Goal: Register for event/course

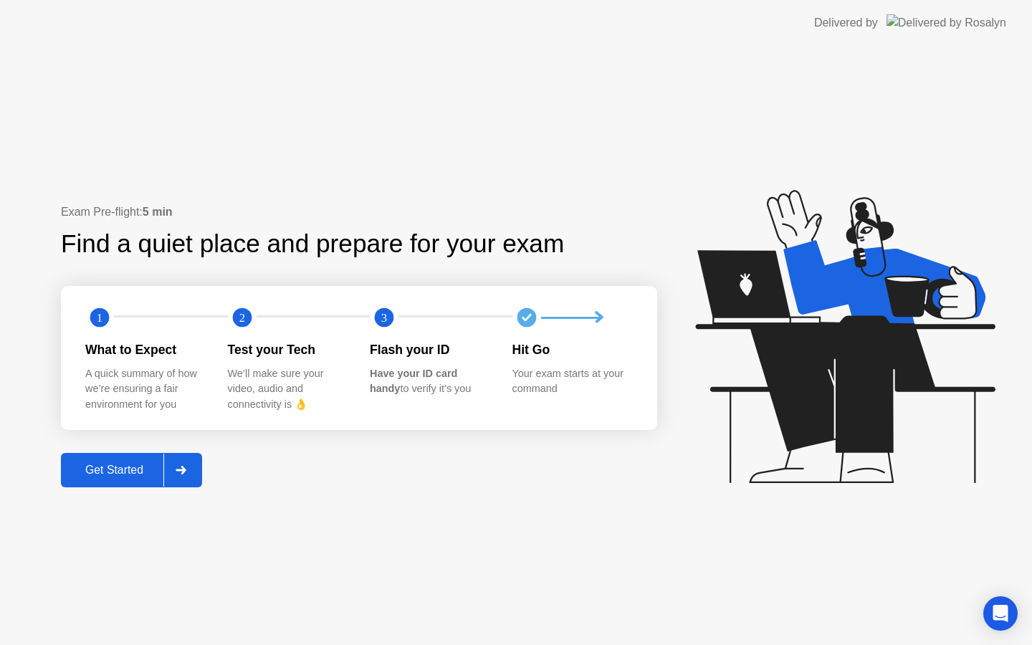
click at [125, 476] on div "Get Started" at bounding box center [114, 470] width 98 height 13
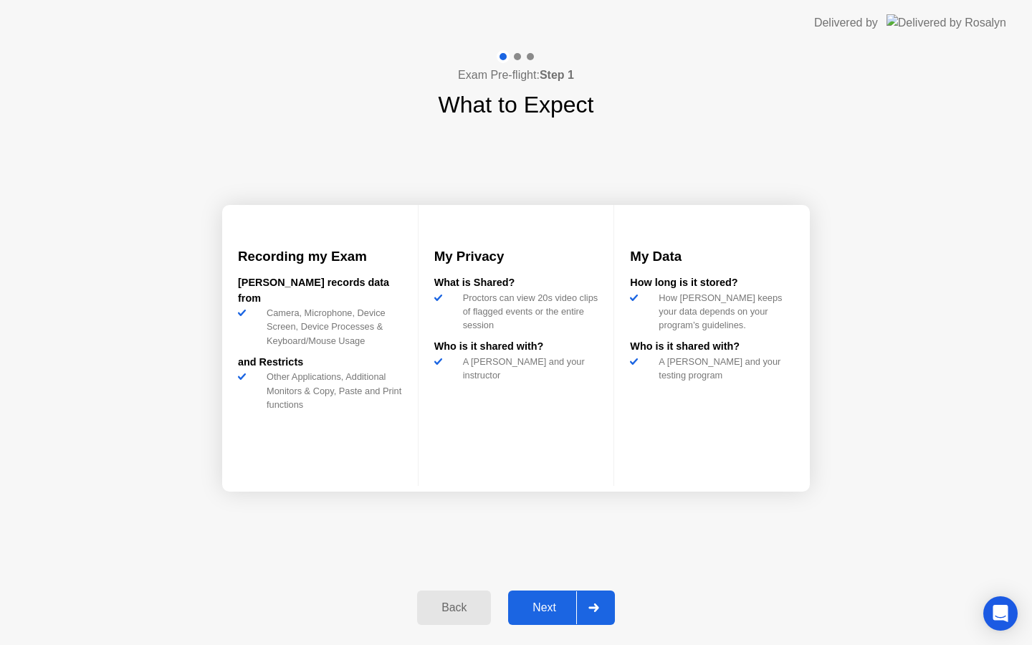
click at [560, 616] on button "Next" at bounding box center [561, 607] width 107 height 34
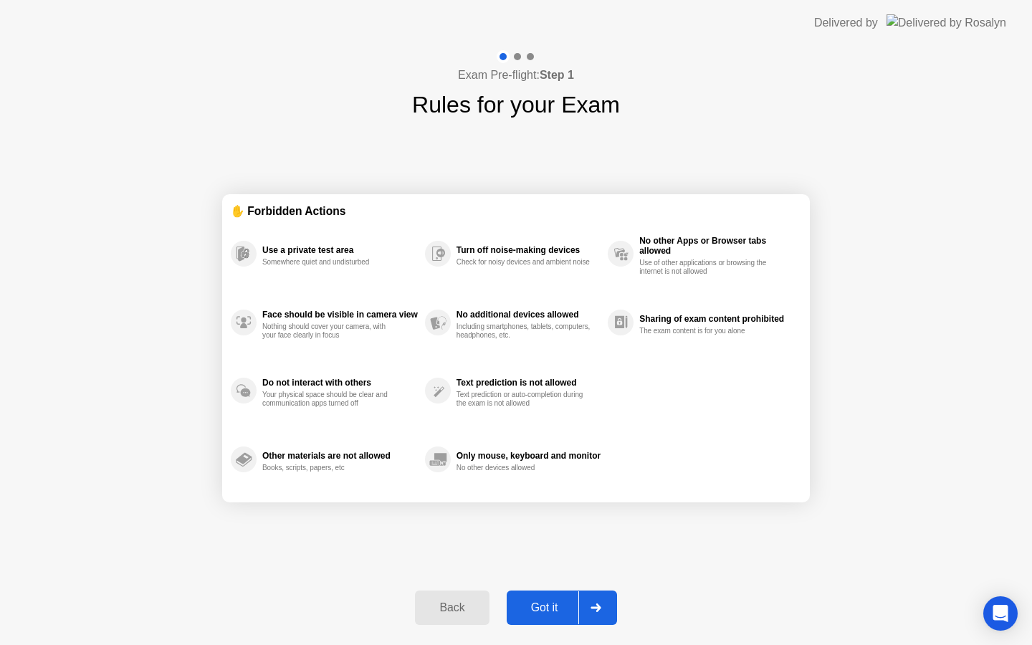
click at [557, 616] on button "Got it" at bounding box center [562, 607] width 110 height 34
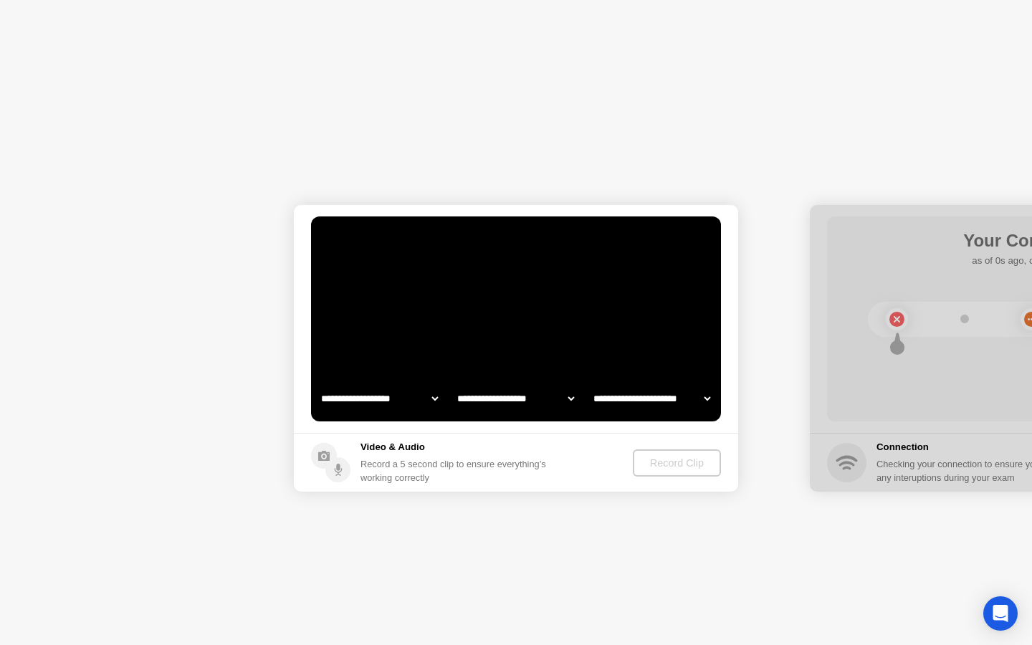
select select "**********"
select select "*******"
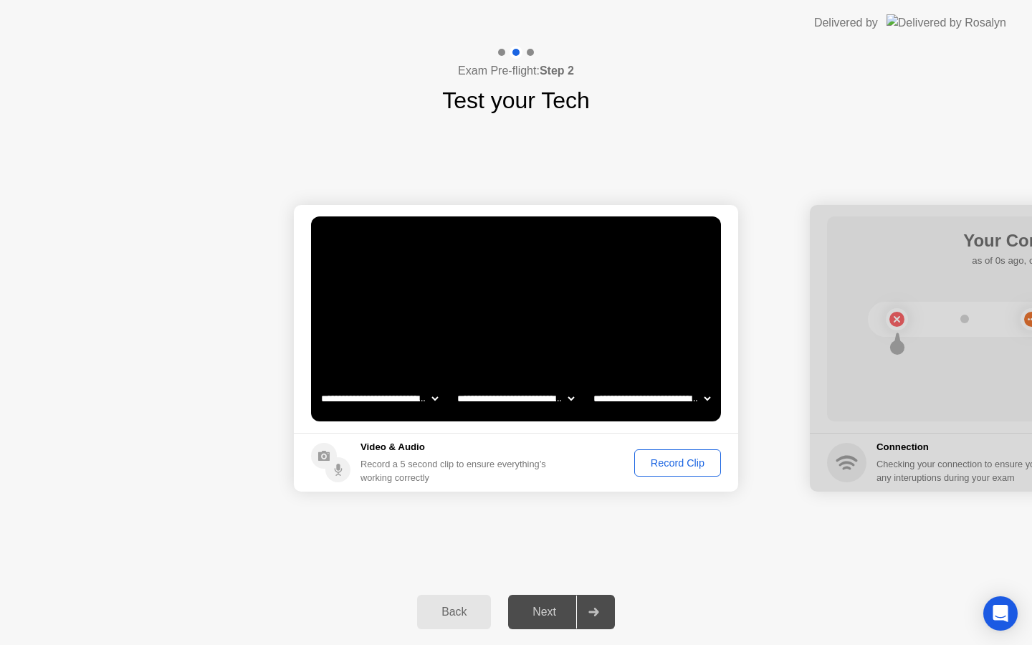
click at [650, 466] on div "Record Clip" at bounding box center [677, 462] width 77 height 11
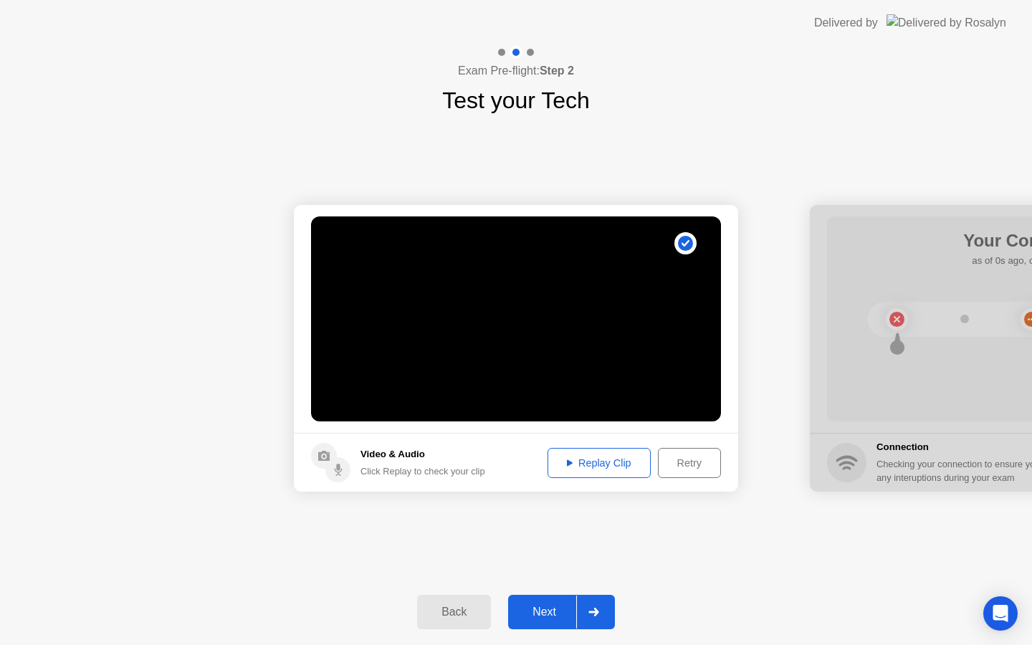
click at [543, 617] on div "Next" at bounding box center [544, 611] width 64 height 13
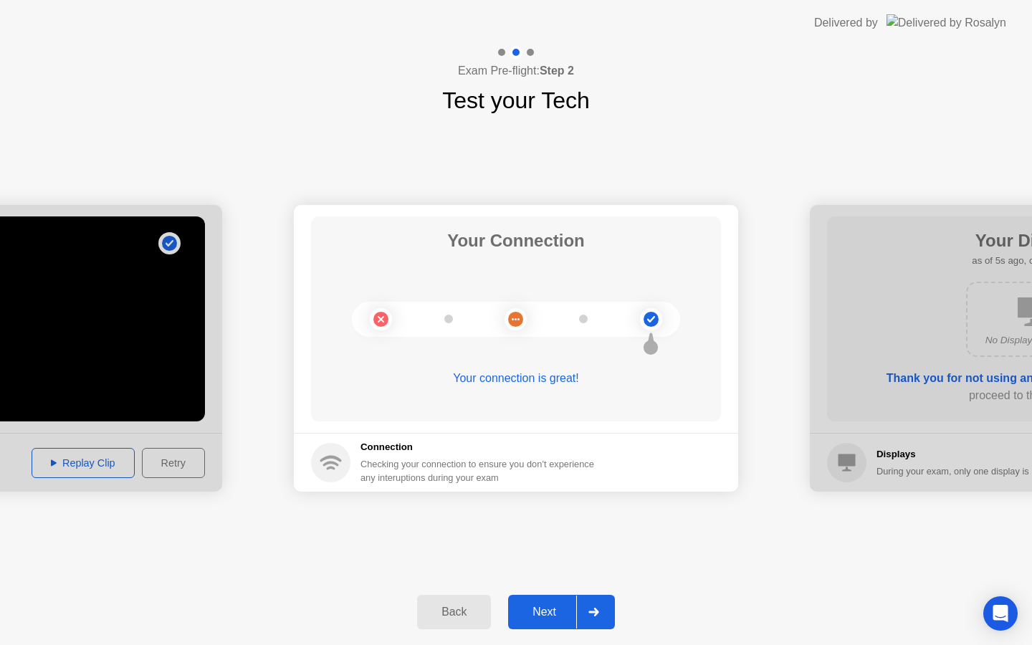
click at [555, 607] on div "Next" at bounding box center [544, 611] width 64 height 13
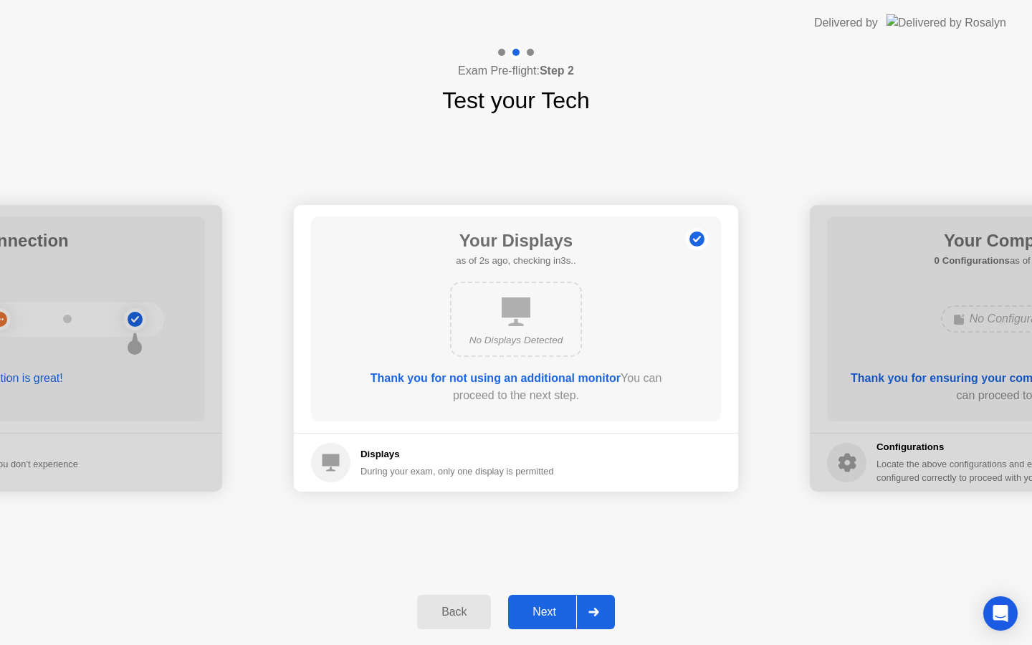
click at [555, 610] on div "Next" at bounding box center [544, 611] width 64 height 13
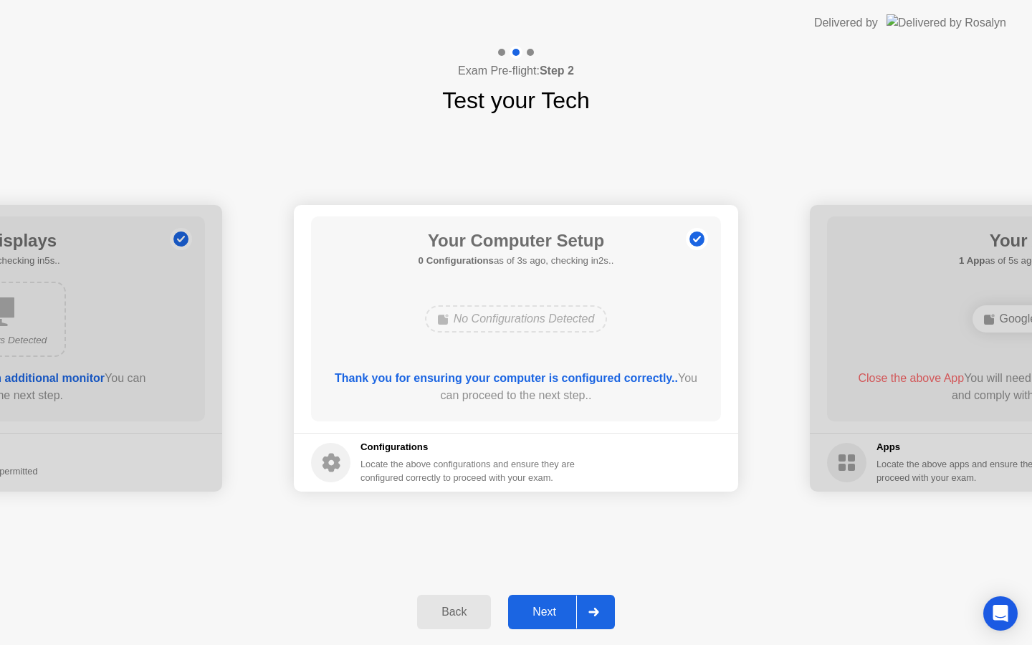
click at [557, 605] on div "Next" at bounding box center [544, 611] width 64 height 13
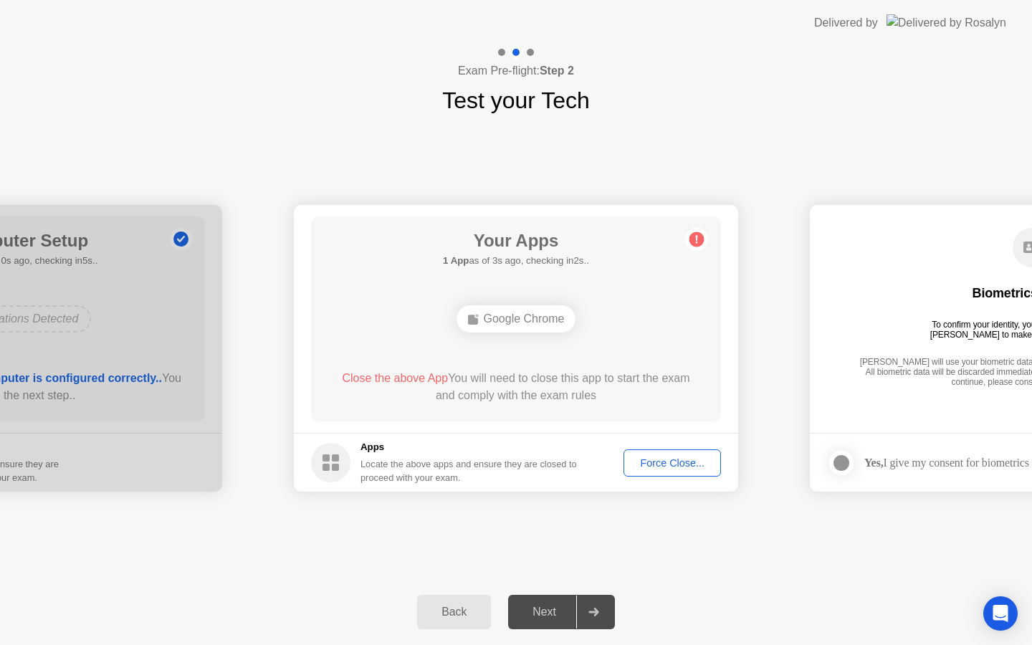
click at [667, 471] on button "Force Close..." at bounding box center [671, 462] width 97 height 27
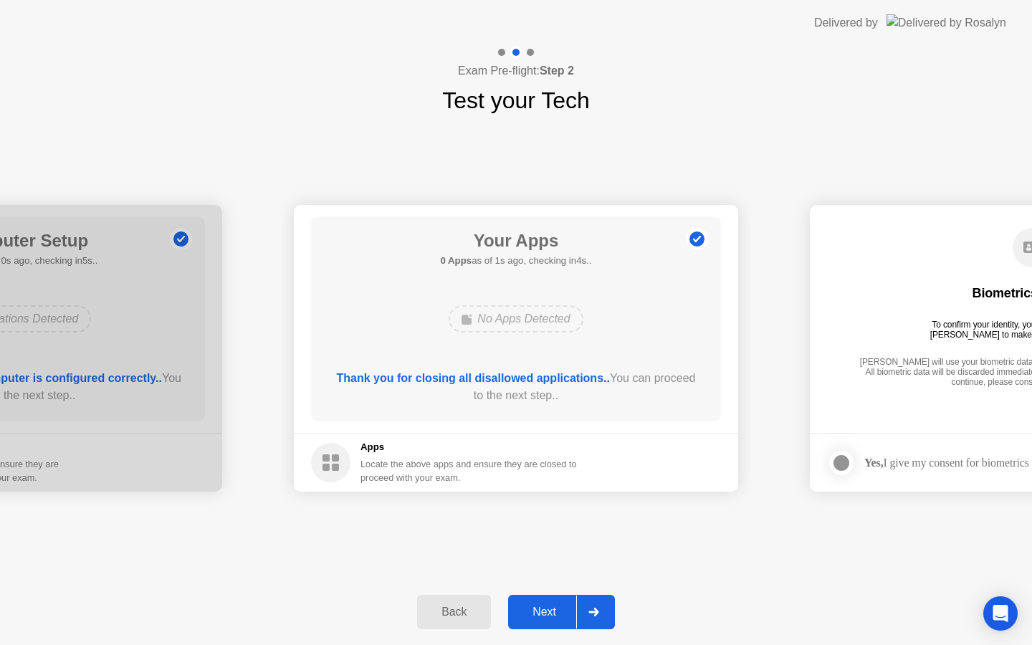
click at [541, 609] on div "Next" at bounding box center [544, 611] width 64 height 13
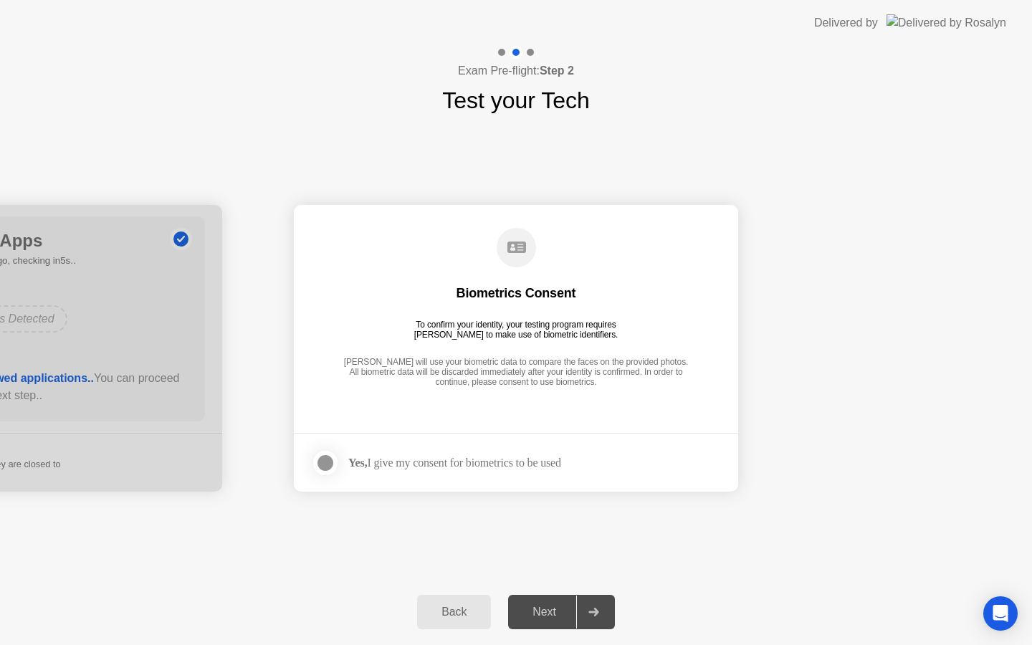
click at [329, 464] on div at bounding box center [325, 462] width 17 height 17
click at [482, 325] on div "To confirm your identity, your testing program requires [PERSON_NAME] to make u…" at bounding box center [516, 330] width 216 height 20
click at [567, 618] on div "Next" at bounding box center [544, 611] width 64 height 13
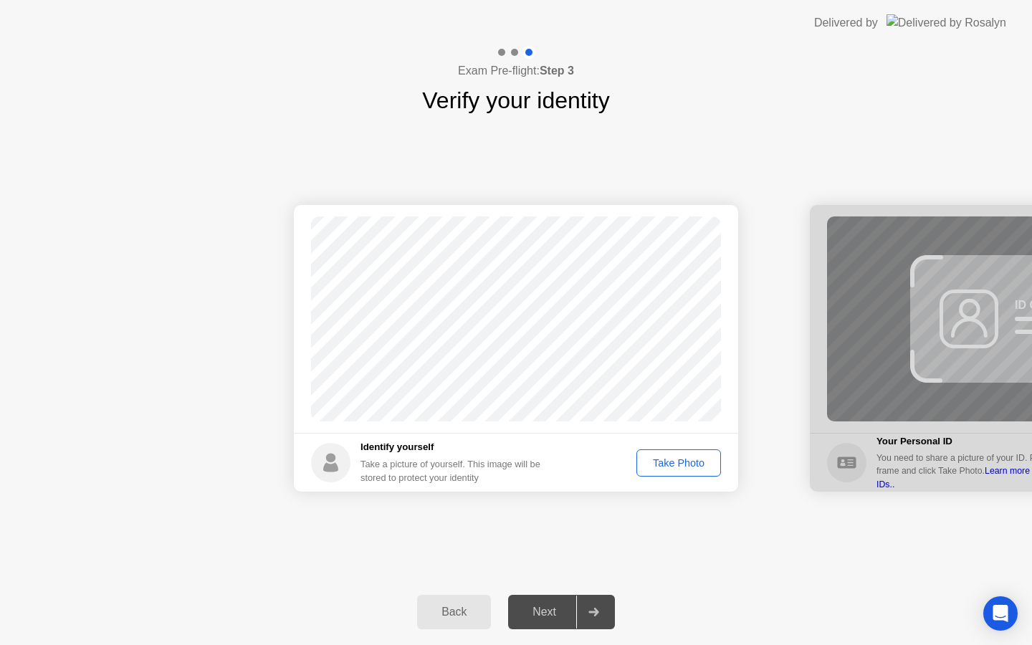
click at [667, 461] on div "Take Photo" at bounding box center [678, 462] width 75 height 11
click at [579, 619] on div at bounding box center [593, 611] width 34 height 33
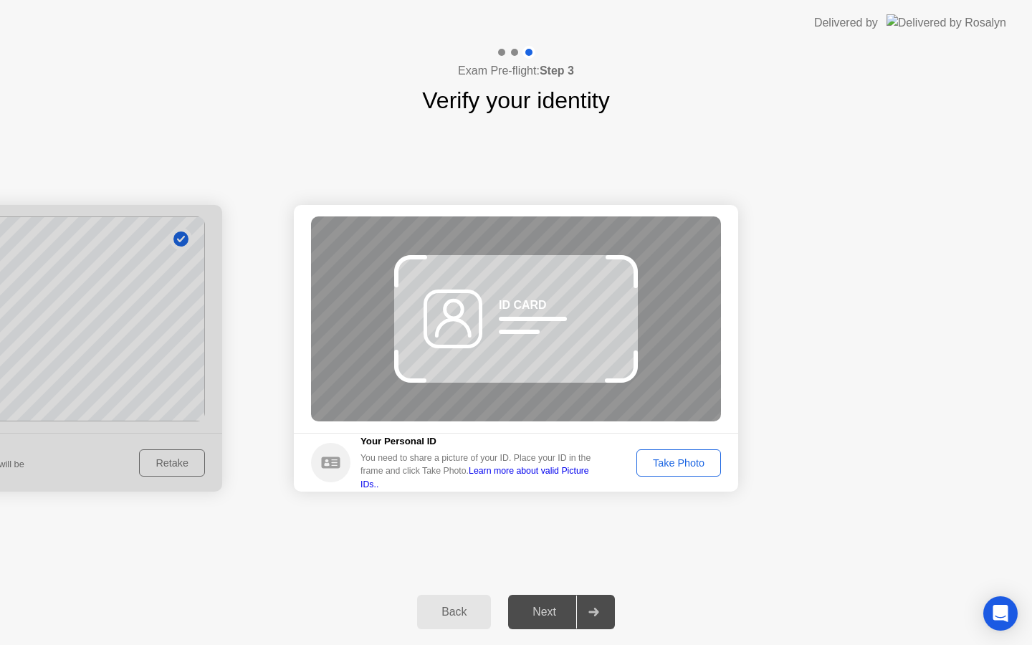
click at [467, 616] on div "Back" at bounding box center [453, 611] width 65 height 13
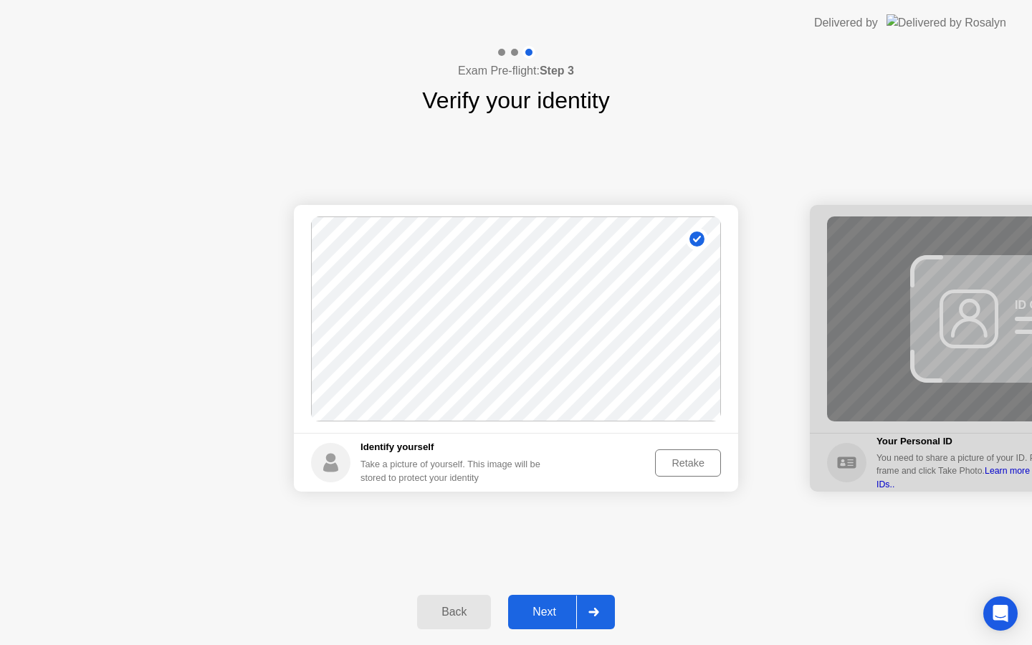
click at [482, 472] on div "Take a picture of yourself. This image will be stored to protect your identity" at bounding box center [455, 470] width 191 height 27
click at [674, 460] on div "Retake" at bounding box center [688, 462] width 56 height 11
click at [673, 461] on div "Take Photo" at bounding box center [678, 462] width 75 height 11
click at [550, 610] on div "Next" at bounding box center [544, 611] width 64 height 13
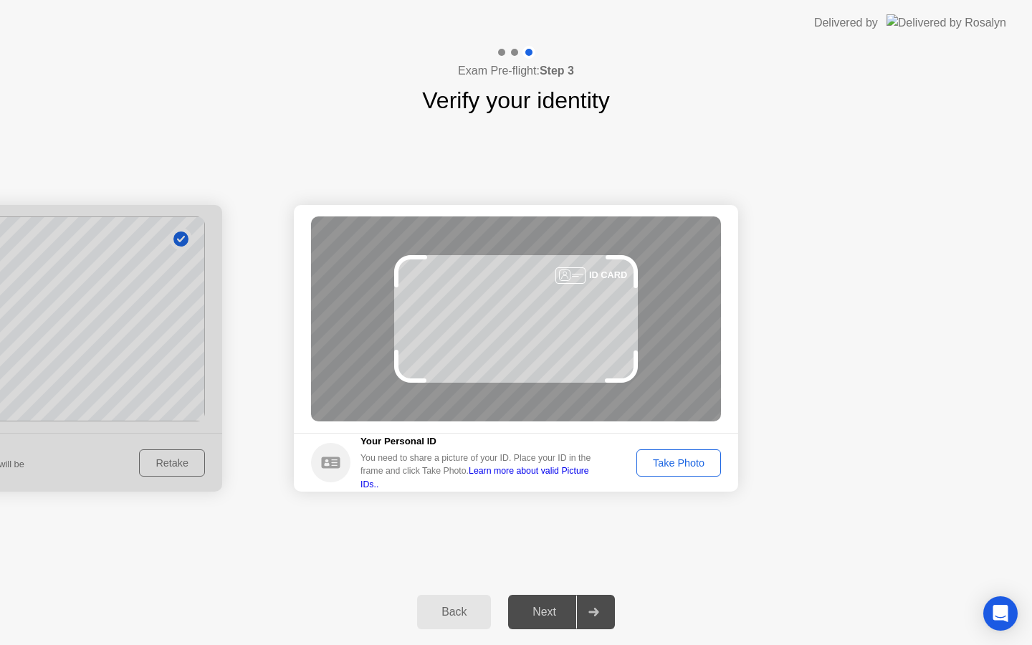
click at [652, 464] on div "Take Photo" at bounding box center [678, 462] width 75 height 11
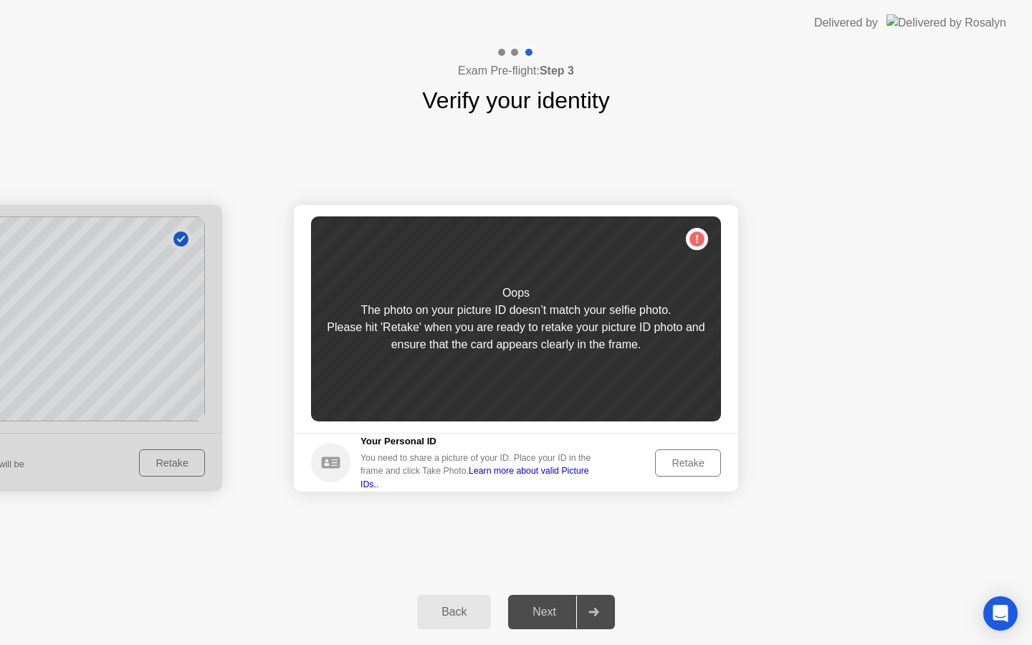
click at [176, 448] on div at bounding box center [0, 348] width 444 height 287
click at [176, 459] on div at bounding box center [0, 348] width 444 height 287
click at [467, 613] on div "Back" at bounding box center [453, 611] width 65 height 13
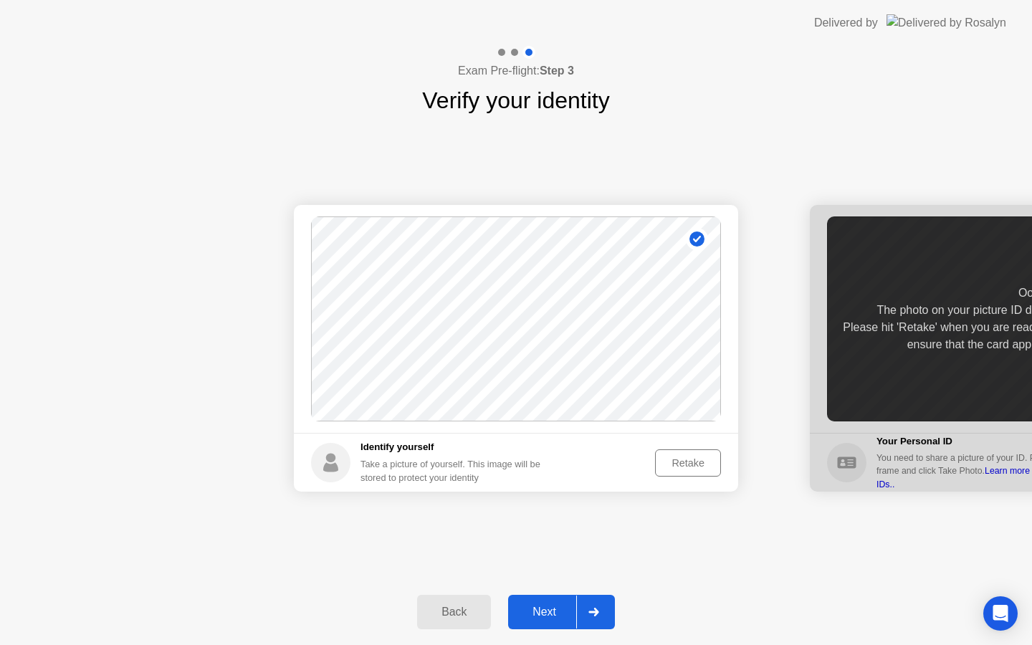
click at [681, 465] on div "Retake" at bounding box center [688, 462] width 56 height 11
click at [681, 465] on div "Take Photo" at bounding box center [678, 462] width 75 height 11
click at [529, 621] on button "Next" at bounding box center [561, 612] width 107 height 34
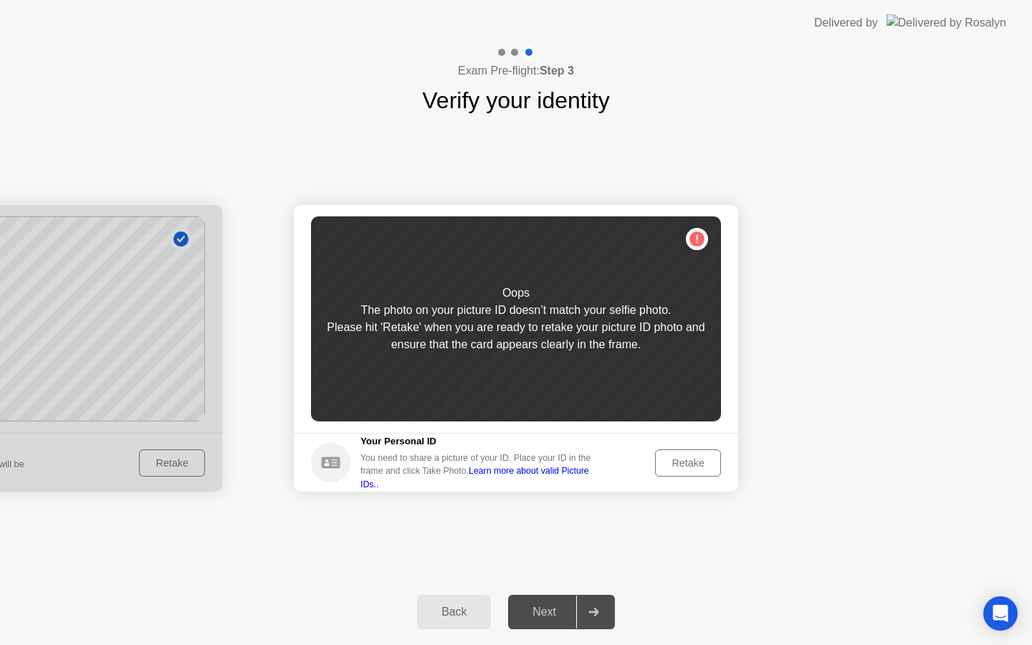
click at [674, 466] on div "Retake" at bounding box center [688, 462] width 56 height 11
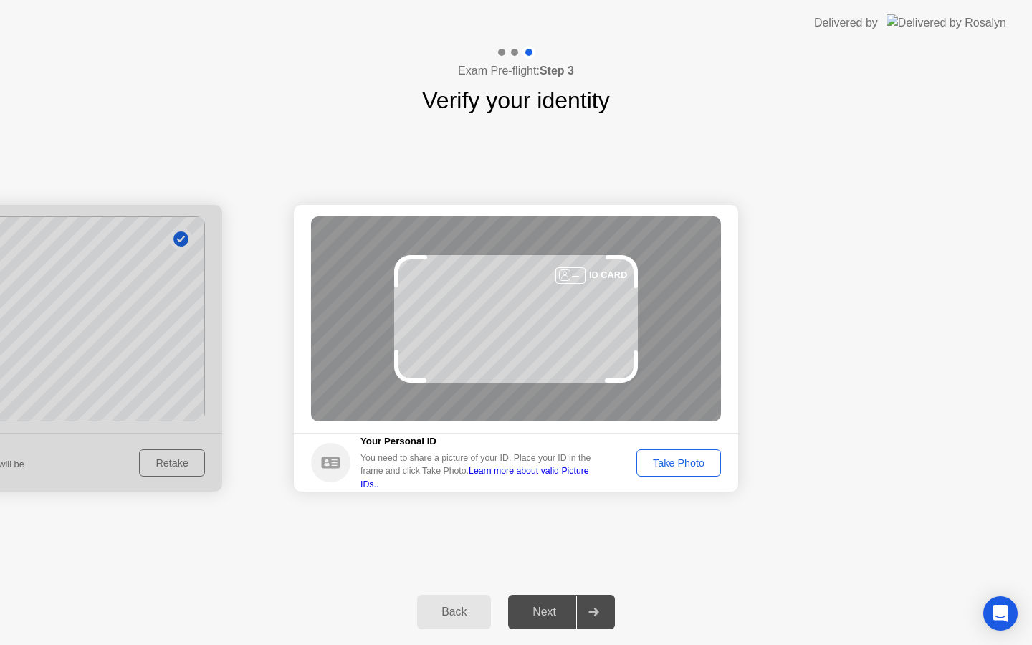
click at [674, 466] on div "Take Photo" at bounding box center [678, 462] width 75 height 11
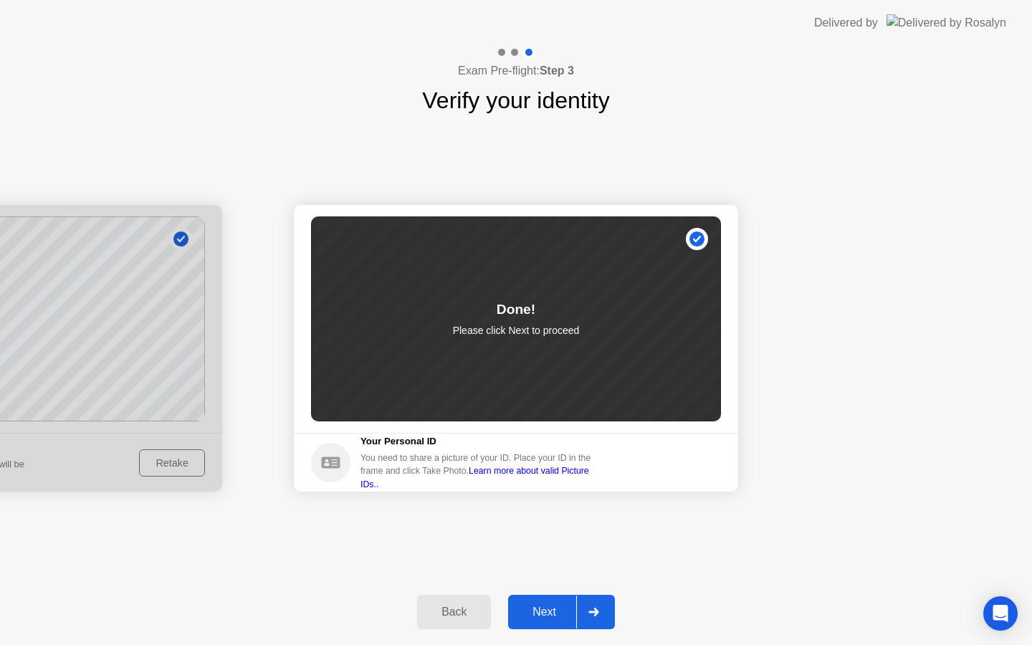
click at [540, 626] on button "Next" at bounding box center [561, 612] width 107 height 34
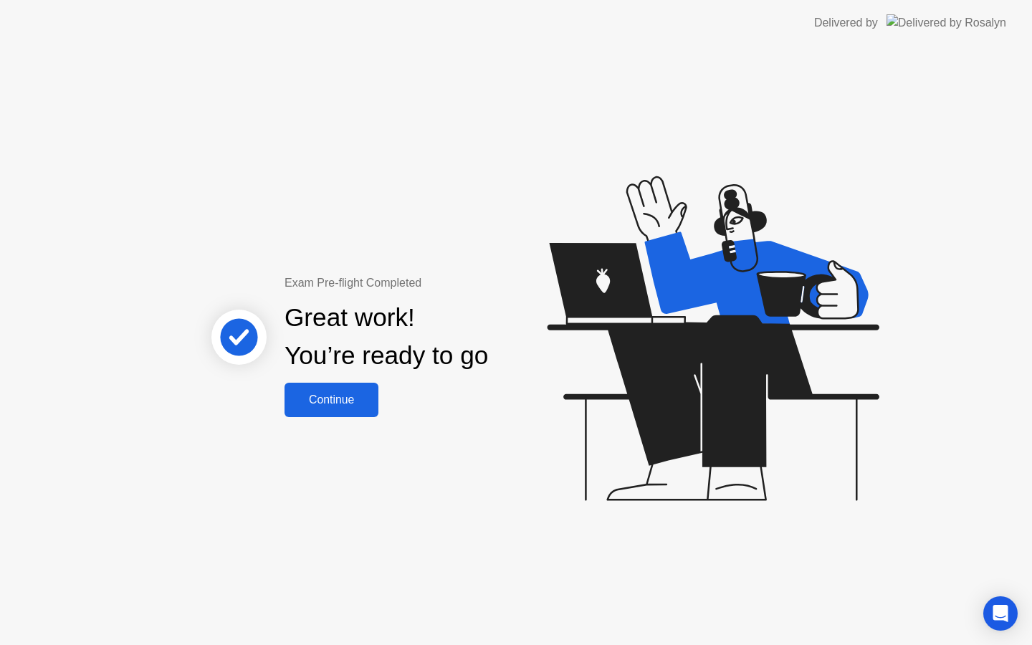
click at [337, 404] on div "Continue" at bounding box center [331, 399] width 85 height 13
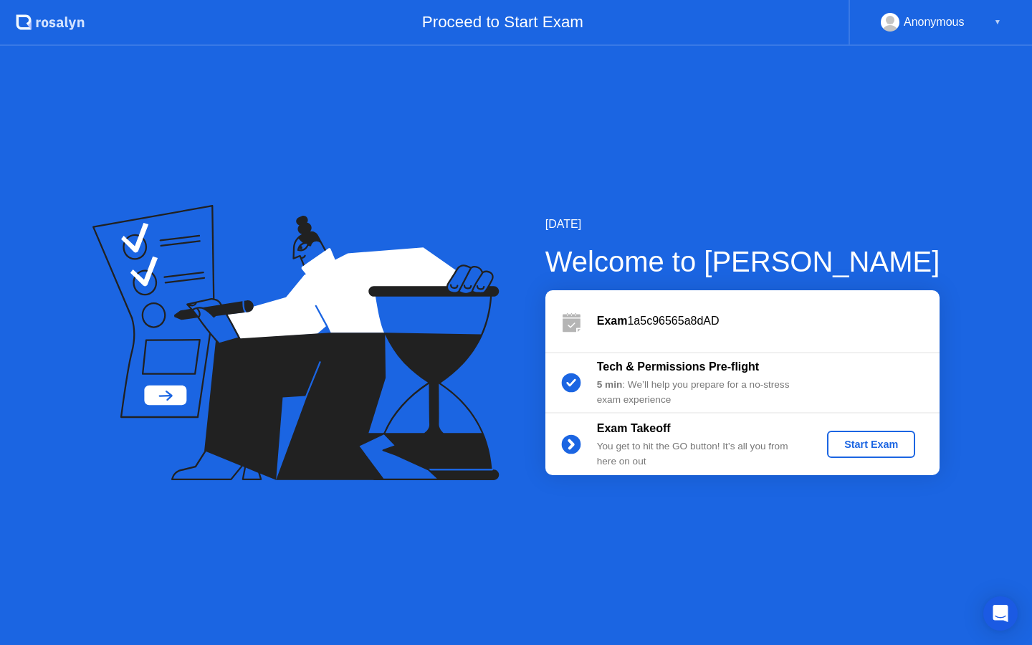
click at [848, 450] on div "Start Exam" at bounding box center [871, 444] width 77 height 11
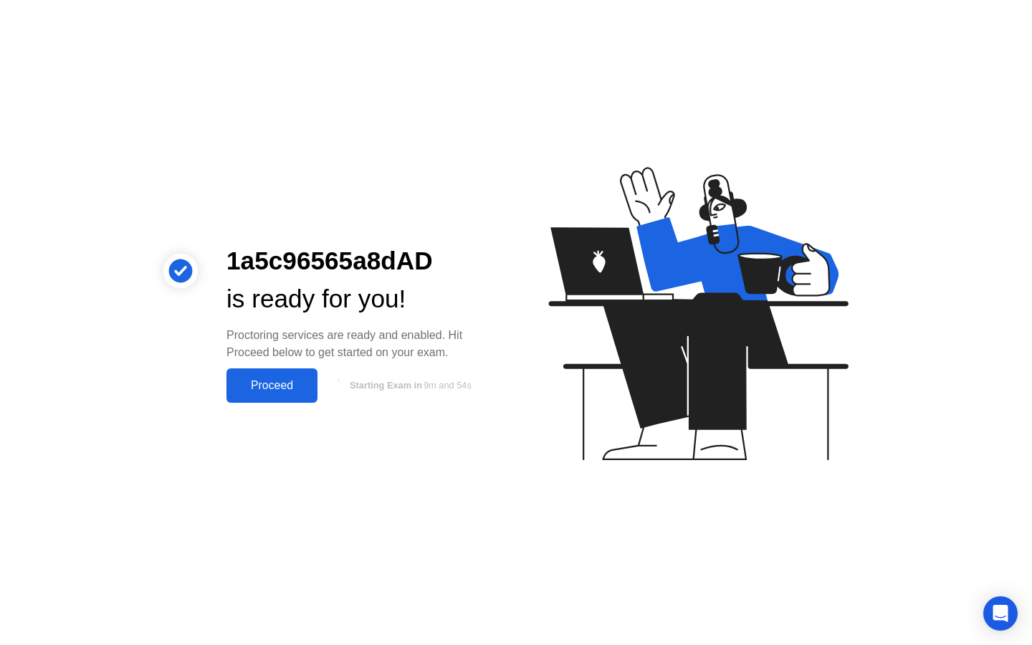
click at [278, 392] on div "Proceed" at bounding box center [272, 385] width 82 height 13
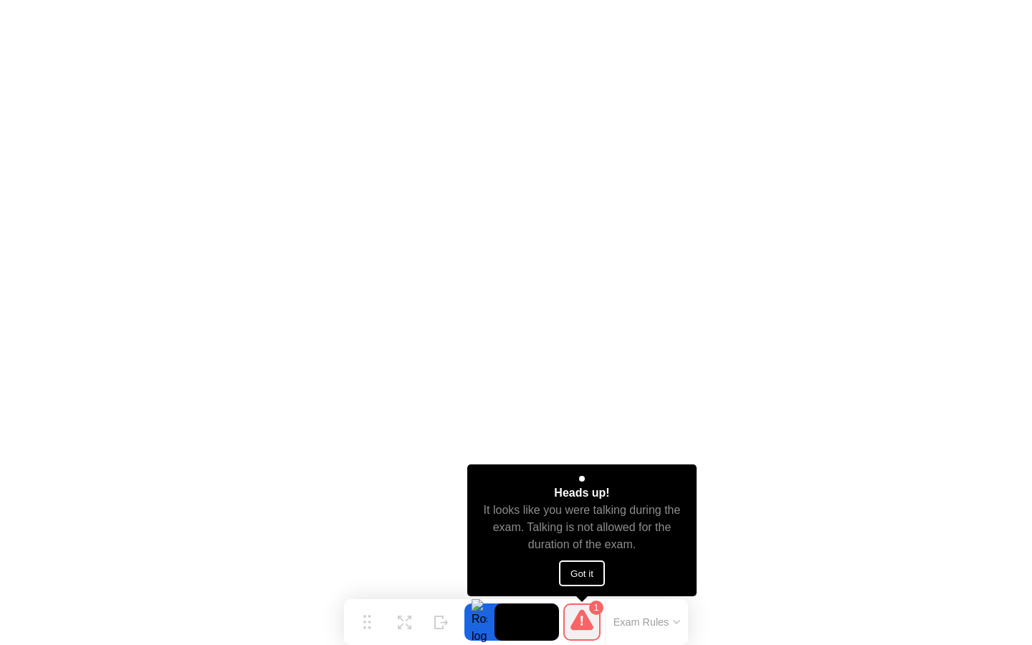
click at [588, 575] on button "Got it" at bounding box center [582, 573] width 46 height 26
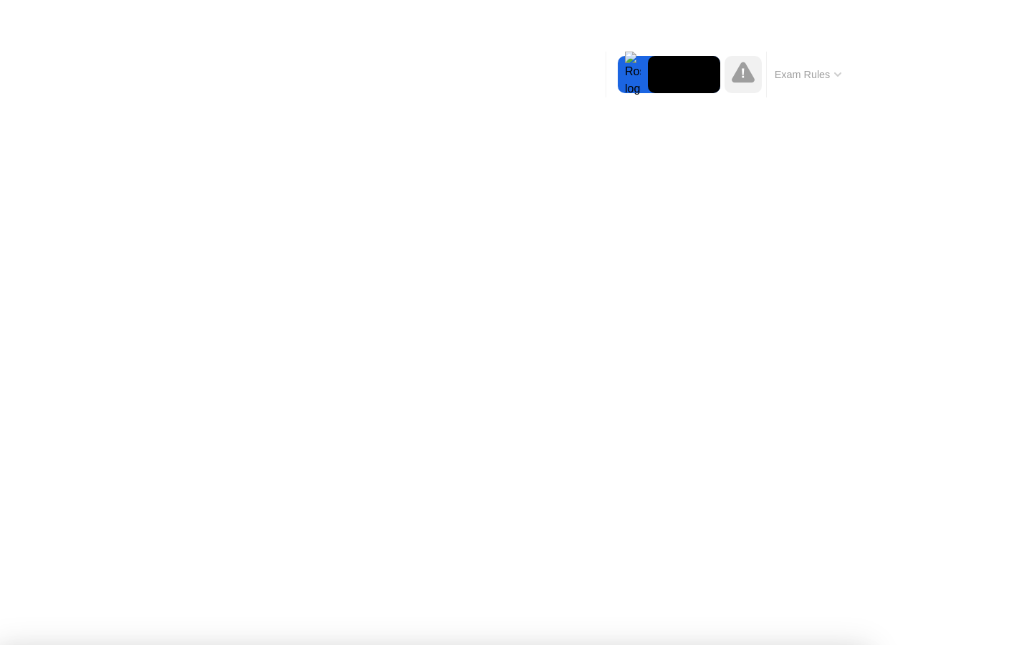
click at [1031, 644] on div at bounding box center [516, 645] width 1032 height 0
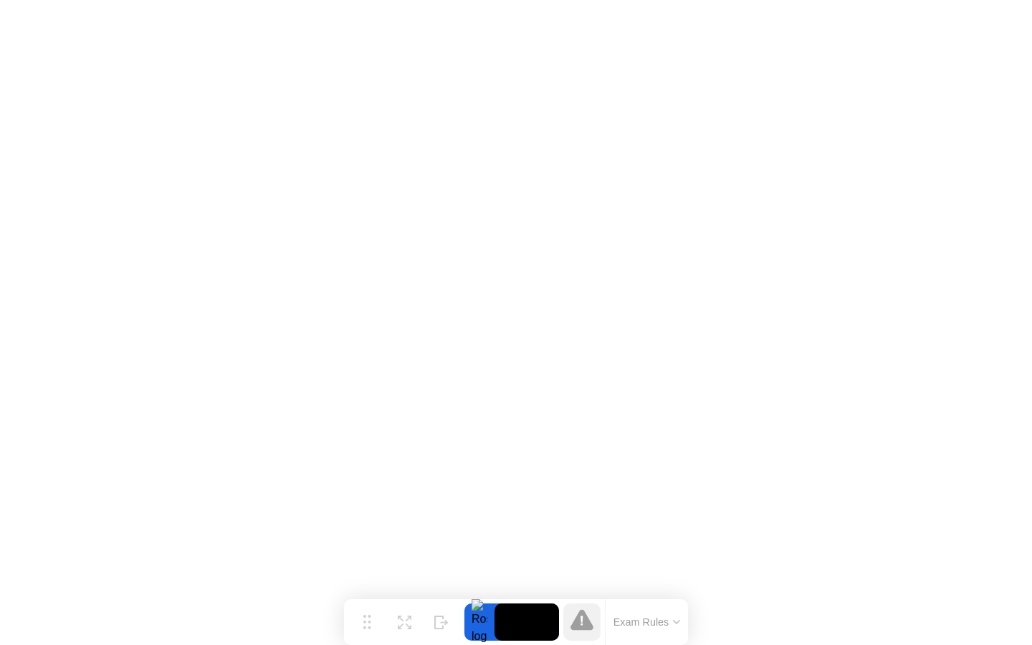
click at [581, 628] on icon at bounding box center [581, 619] width 23 height 21
click at [474, 625] on div at bounding box center [479, 621] width 30 height 37
click at [481, 626] on div at bounding box center [479, 621] width 30 height 37
